Goal: Task Accomplishment & Management: Manage account settings

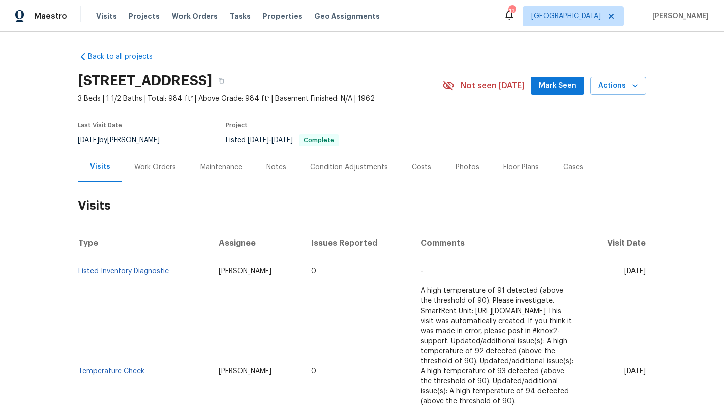
click at [155, 173] on div "Work Orders" at bounding box center [155, 167] width 66 height 30
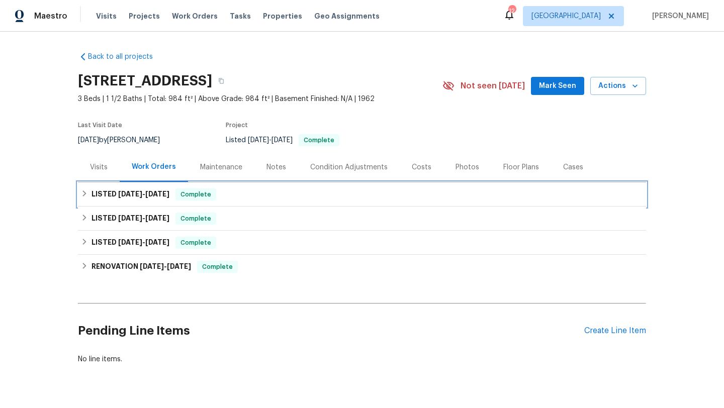
click at [140, 198] on h6 "LISTED [DATE] - [DATE]" at bounding box center [130, 194] width 78 height 12
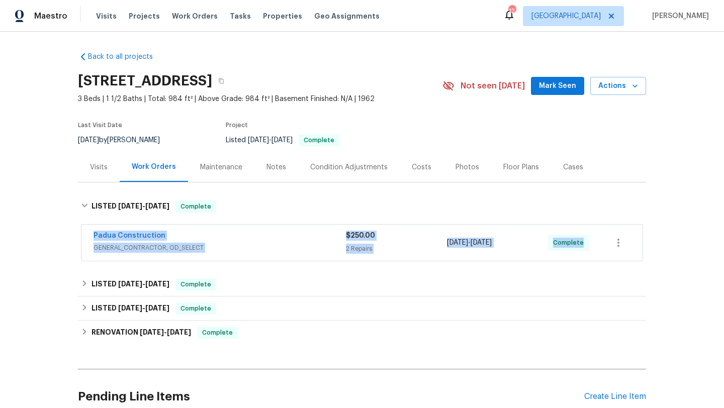
copy div "Padua Construction GENERAL_CONTRACTOR, OD_SELECT $250.00 2 Repairs [DATE] - [DA…"
drag, startPoint x: 85, startPoint y: 231, endPoint x: 617, endPoint y: 231, distance: 531.7
click at [617, 232] on div "Padua Construction GENERAL_CONTRACTOR, OD_SELECT $250.00 2 Repairs [DATE] - [DA…" at bounding box center [361, 243] width 561 height 36
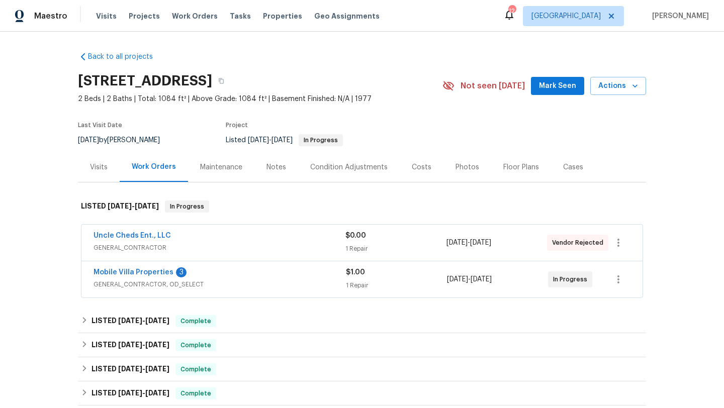
click at [273, 279] on div "Mobile Villa Properties 3" at bounding box center [219, 273] width 252 height 12
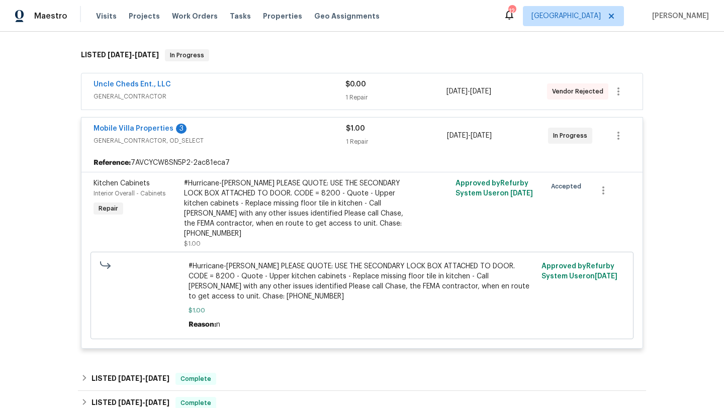
scroll to position [147, 0]
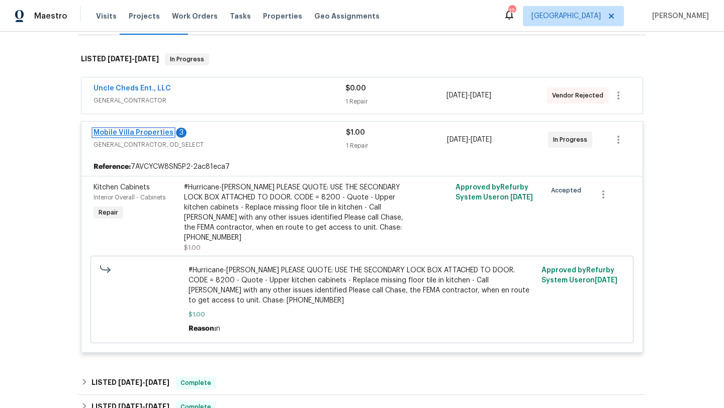
click at [137, 136] on link "Mobile Villa Properties" at bounding box center [133, 132] width 80 height 7
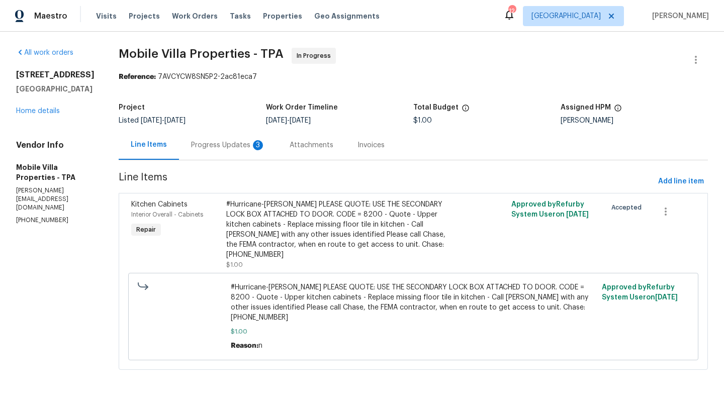
click at [226, 143] on div "Progress Updates 3" at bounding box center [228, 145] width 74 height 10
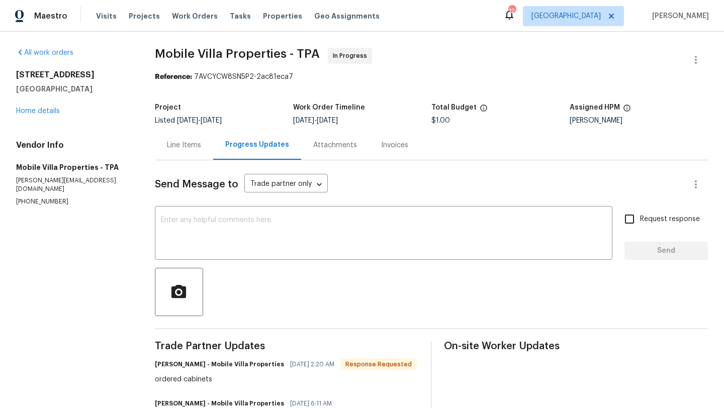
click at [45, 116] on div "1028 Apollo Beach Blvd Apt 103 Apollo Beach, FL 33572 Home details" at bounding box center [73, 93] width 115 height 46
click at [45, 115] on link "Home details" at bounding box center [38, 111] width 44 height 7
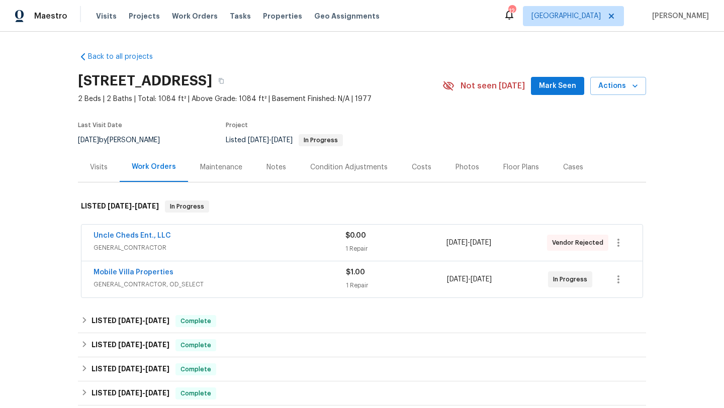
click at [120, 146] on div "7/15/2025 by Paul Springer" at bounding box center [125, 140] width 94 height 12
copy div "7/15/2025 by Paul Springer"
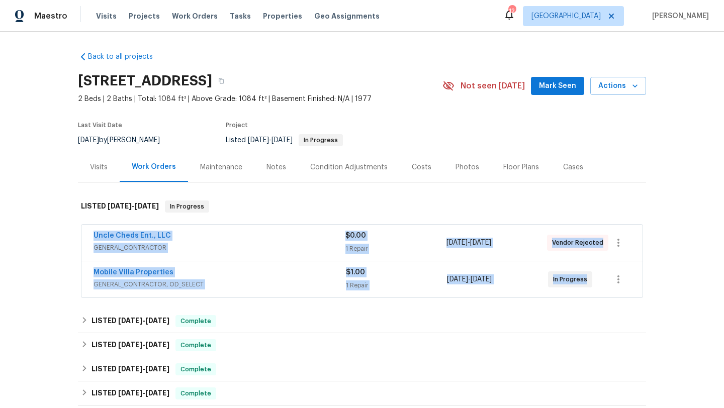
drag, startPoint x: 85, startPoint y: 243, endPoint x: 411, endPoint y: 271, distance: 326.8
click at [645, 271] on div "Uncle Cheds Ent., LLC GENERAL_CONTRACTOR $0.00 1 Repair 1/7/2025 - 1/7/2025 Ven…" at bounding box center [362, 262] width 568 height 78
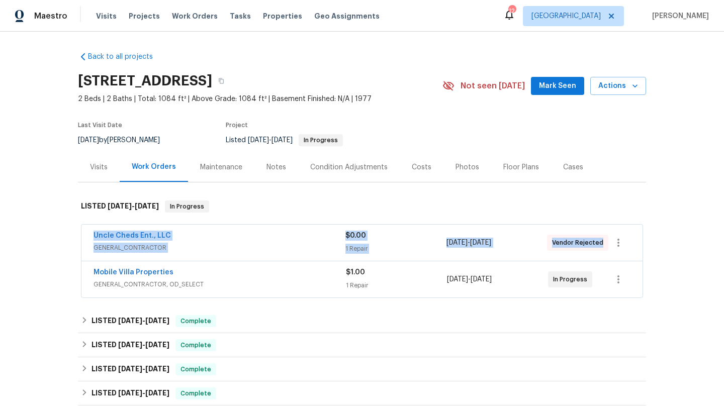
click at [0, 271] on div "Back to all projects 1028 Apollo Beach Blvd Apt 103, Apollo Beach, FL 33572 2 B…" at bounding box center [362, 220] width 724 height 376
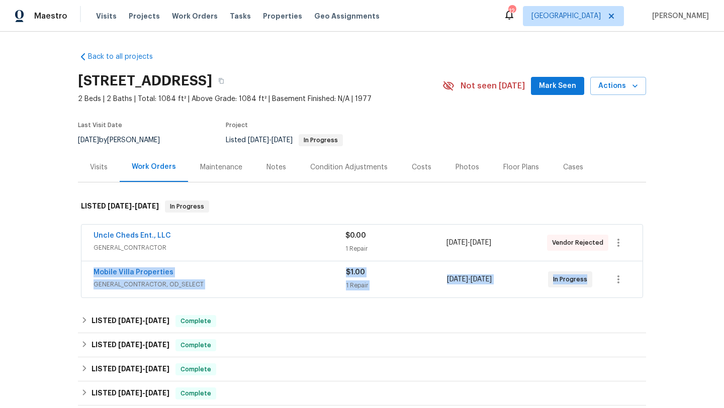
drag, startPoint x: 85, startPoint y: 279, endPoint x: 602, endPoint y: 296, distance: 516.4
click at [602, 297] on div "Mobile Villa Properties GENERAL_CONTRACTOR, OD_SELECT $1.00 1 Repair 3/31/2025 …" at bounding box center [361, 279] width 561 height 36
copy div "Mobile Villa Properties GENERAL_CONTRACTOR, OD_SELECT $1.00 1 Repair 3/31/2025 …"
